Goal: Task Accomplishment & Management: Use online tool/utility

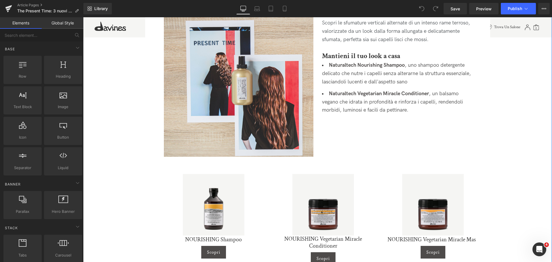
scroll to position [604, 0]
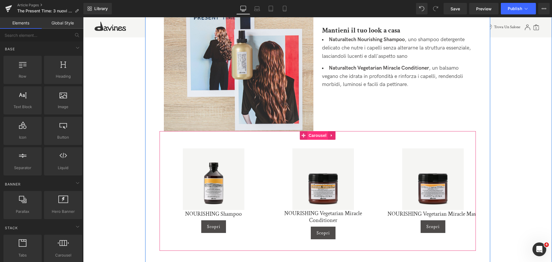
click at [316, 131] on span "Carousel" at bounding box center [317, 135] width 21 height 9
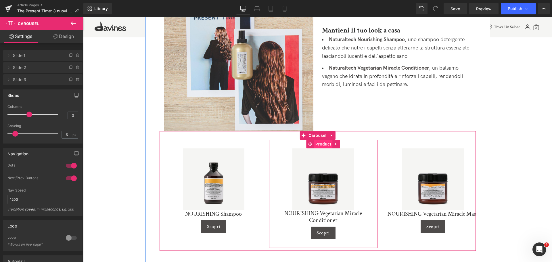
click at [327, 140] on span "Product" at bounding box center [323, 144] width 19 height 9
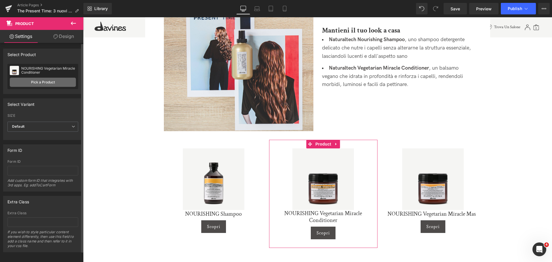
click at [45, 80] on link "Pick a Product" at bounding box center [43, 82] width 66 height 9
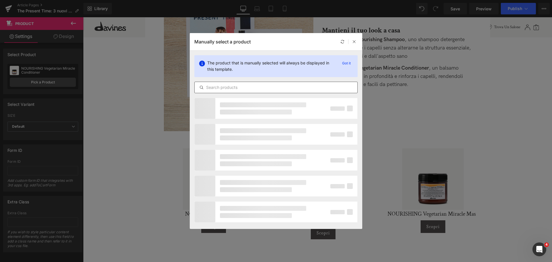
click at [228, 87] on input "text" at bounding box center [276, 87] width 163 height 7
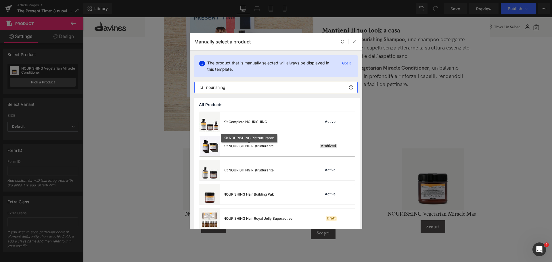
type input "nourishing"
click at [240, 144] on div "Kit NOURISHING Ristrutturante" at bounding box center [248, 145] width 50 height 5
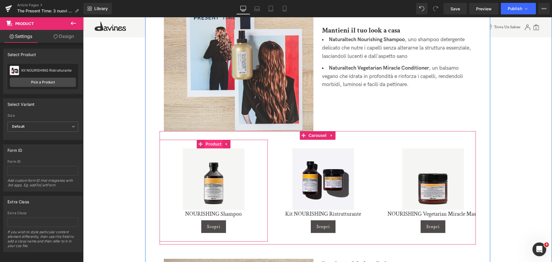
click at [214, 140] on span "Product" at bounding box center [213, 144] width 19 height 9
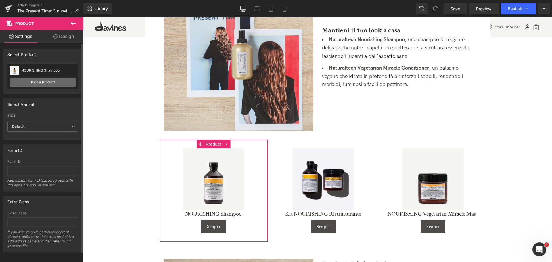
click at [39, 82] on link "Pick a Product" at bounding box center [43, 82] width 66 height 9
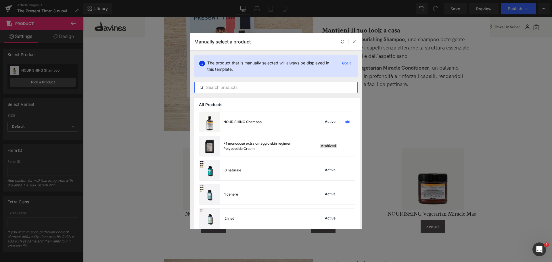
click at [228, 85] on input "text" at bounding box center [276, 87] width 163 height 7
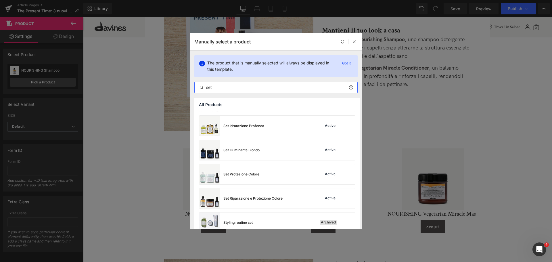
scroll to position [53, 0]
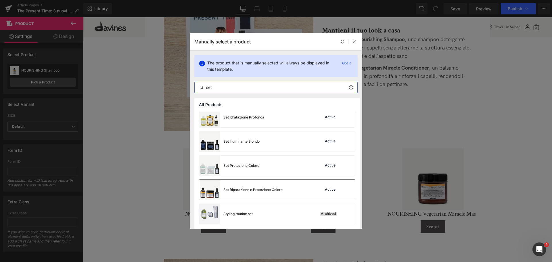
type input "set"
click at [285, 189] on div "Set Riparazione e Protezione Colore Active" at bounding box center [277, 190] width 156 height 20
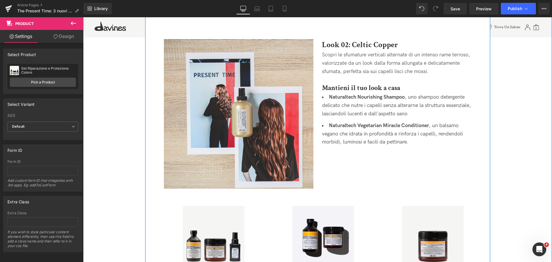
scroll to position [604, 0]
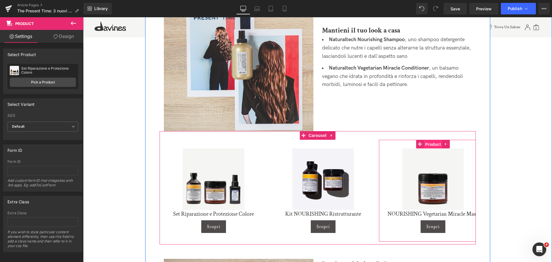
click at [431, 140] on span "Product" at bounding box center [433, 144] width 19 height 9
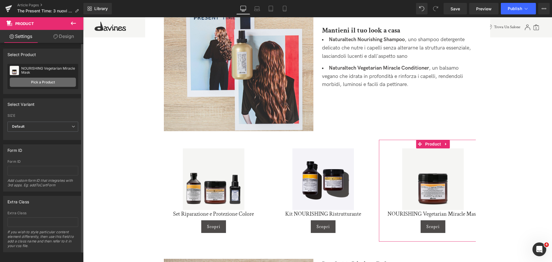
click at [43, 81] on link "Pick a Product" at bounding box center [43, 82] width 66 height 9
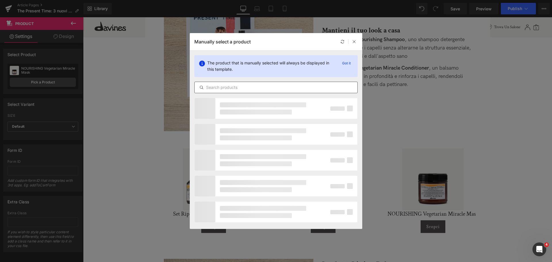
click at [275, 86] on input "text" at bounding box center [276, 87] width 163 height 7
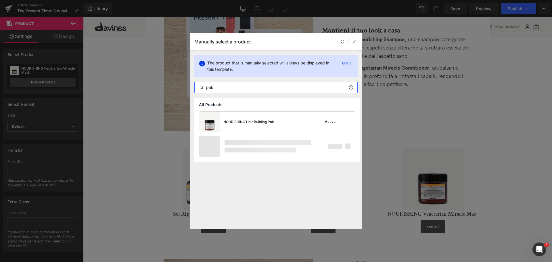
type input "pak"
click at [275, 119] on div "NOURISHING Hair Building Pak Active" at bounding box center [277, 122] width 156 height 20
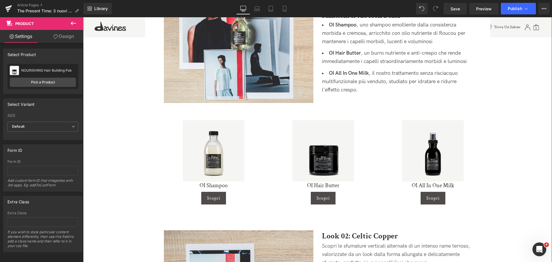
scroll to position [345, 0]
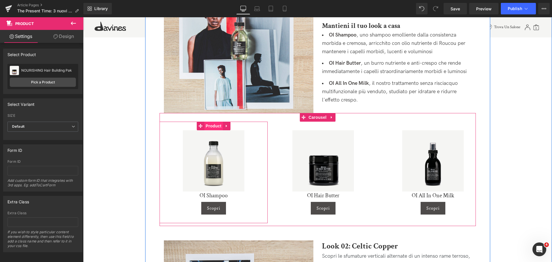
click at [208, 122] on span "Product" at bounding box center [213, 126] width 19 height 9
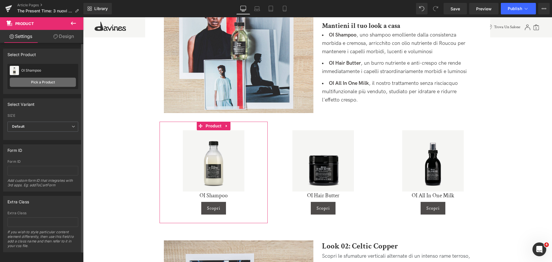
click at [42, 84] on link "Pick a Product" at bounding box center [43, 82] width 66 height 9
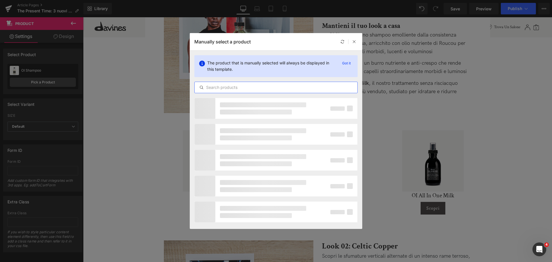
click at [247, 90] on input "text" at bounding box center [276, 87] width 163 height 7
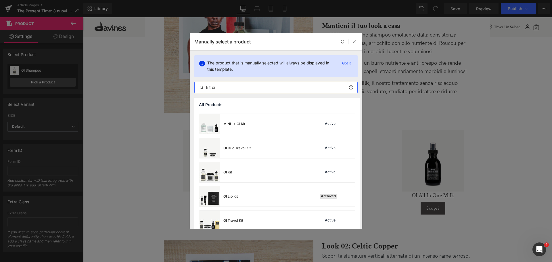
scroll to position [172, 0]
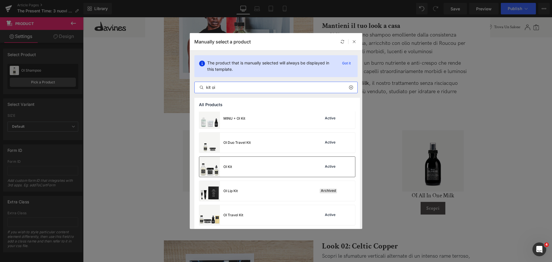
type input "kit oi"
click at [271, 170] on div "OI Kit Active" at bounding box center [277, 167] width 156 height 20
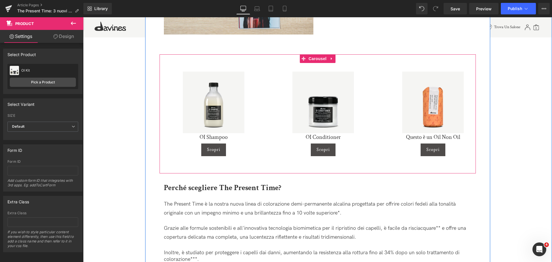
scroll to position [920, 0]
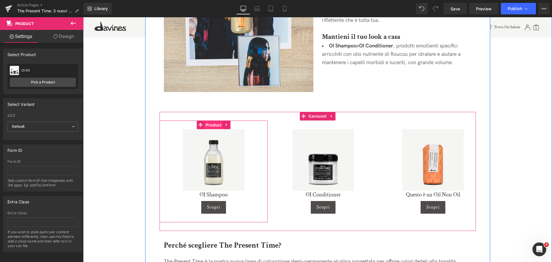
click at [208, 121] on span "Product" at bounding box center [213, 125] width 19 height 9
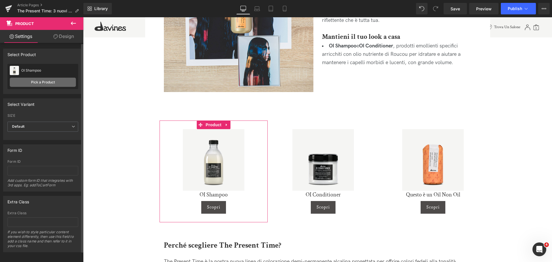
click at [30, 81] on link "Pick a Product" at bounding box center [43, 82] width 66 height 9
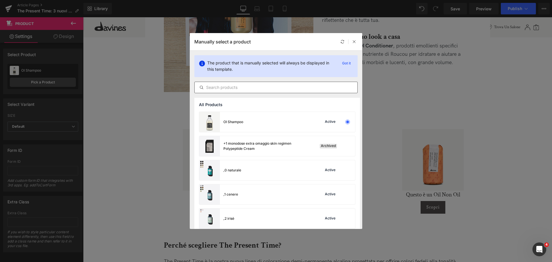
click at [229, 88] on input "text" at bounding box center [276, 87] width 163 height 7
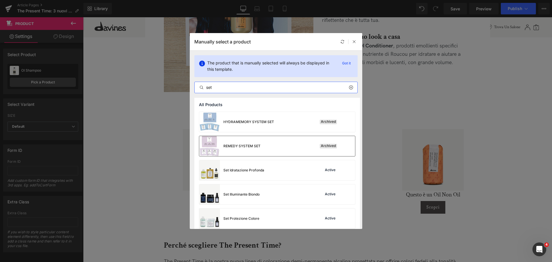
scroll to position [29, 0]
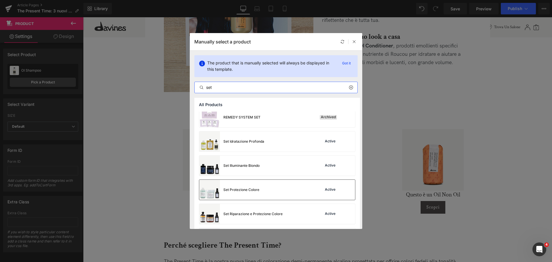
type input "set"
click at [253, 188] on div "Set Protezione Colore" at bounding box center [241, 189] width 36 height 5
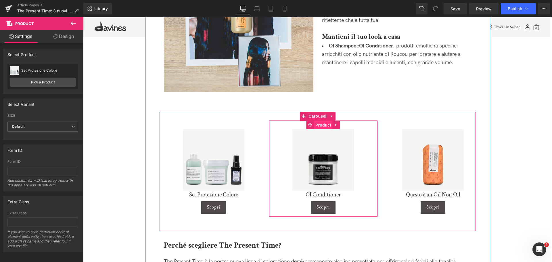
click at [323, 121] on span "Product" at bounding box center [323, 125] width 19 height 9
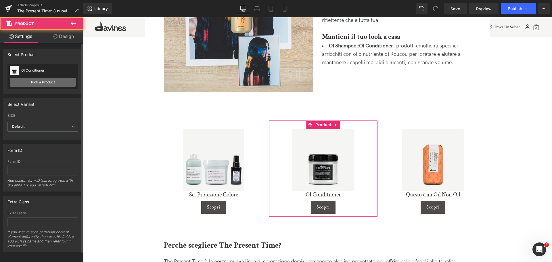
click at [56, 81] on link "Pick a Product" at bounding box center [43, 82] width 66 height 9
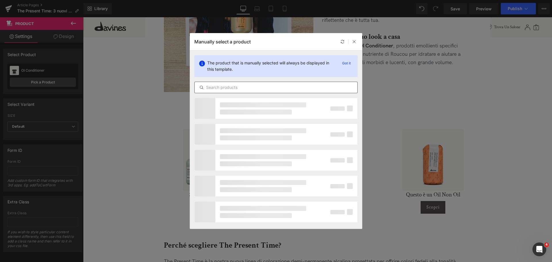
click at [227, 88] on input "text" at bounding box center [276, 87] width 163 height 7
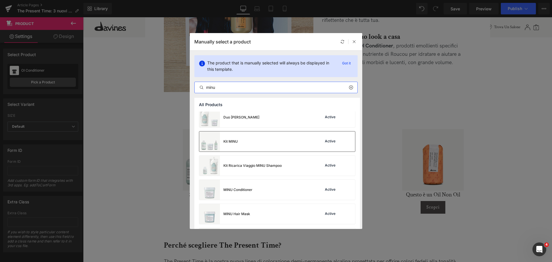
type input "minu"
click at [243, 149] on div "Kit MINU Active" at bounding box center [277, 141] width 156 height 20
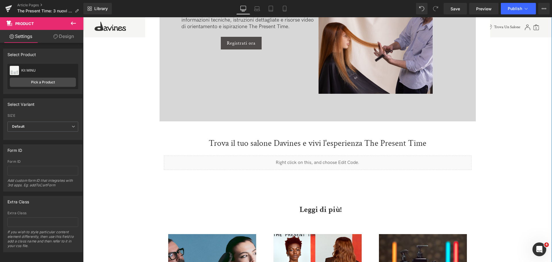
scroll to position [1466, 0]
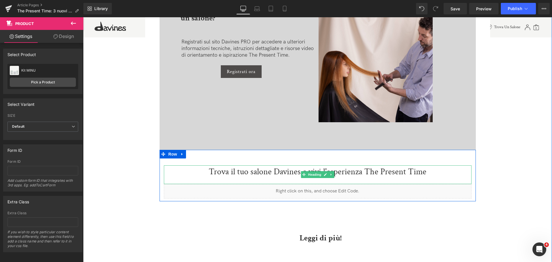
click at [424, 165] on h1 "Trova il tuo salone Davines e vivi l'esperienza The Present Time" at bounding box center [318, 171] width 308 height 13
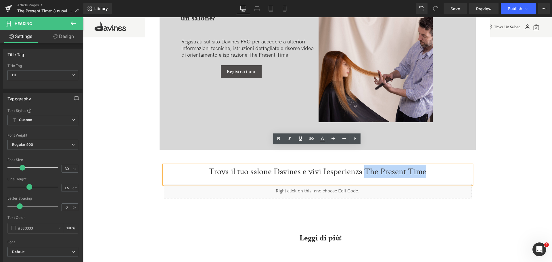
drag, startPoint x: 366, startPoint y: 154, endPoint x: 425, endPoint y: 156, distance: 58.9
click at [425, 165] on h1 "Trova il tuo salone Davines e vivi l'esperienza The Present Time" at bounding box center [318, 171] width 308 height 13
click at [291, 139] on icon at bounding box center [289, 138] width 7 height 7
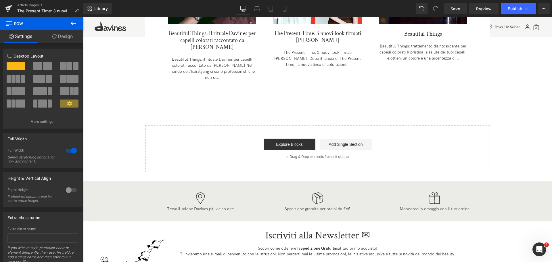
scroll to position [1782, 0]
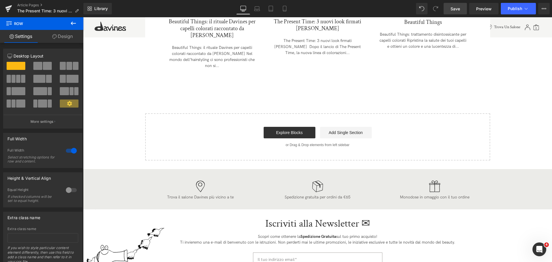
click at [451, 9] on span "Save" at bounding box center [454, 9] width 9 height 6
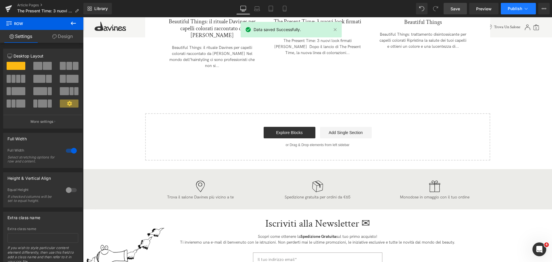
click at [512, 7] on span "Publish" at bounding box center [515, 8] width 14 height 5
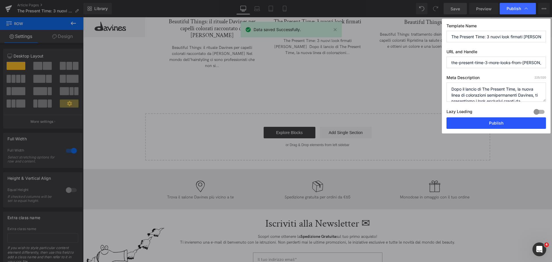
click at [497, 120] on button "Publish" at bounding box center [495, 122] width 99 height 11
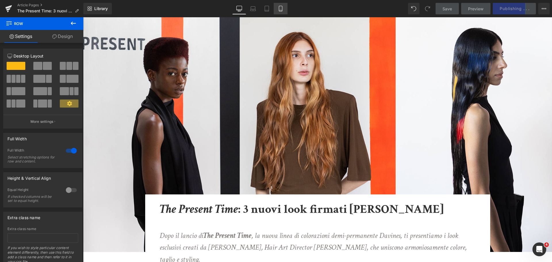
click at [283, 10] on icon at bounding box center [281, 9] width 6 height 6
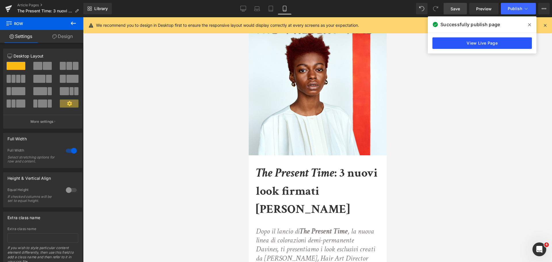
click at [501, 43] on link "View Live Page" at bounding box center [481, 42] width 99 height 11
